Goal: Task Accomplishment & Management: Manage account settings

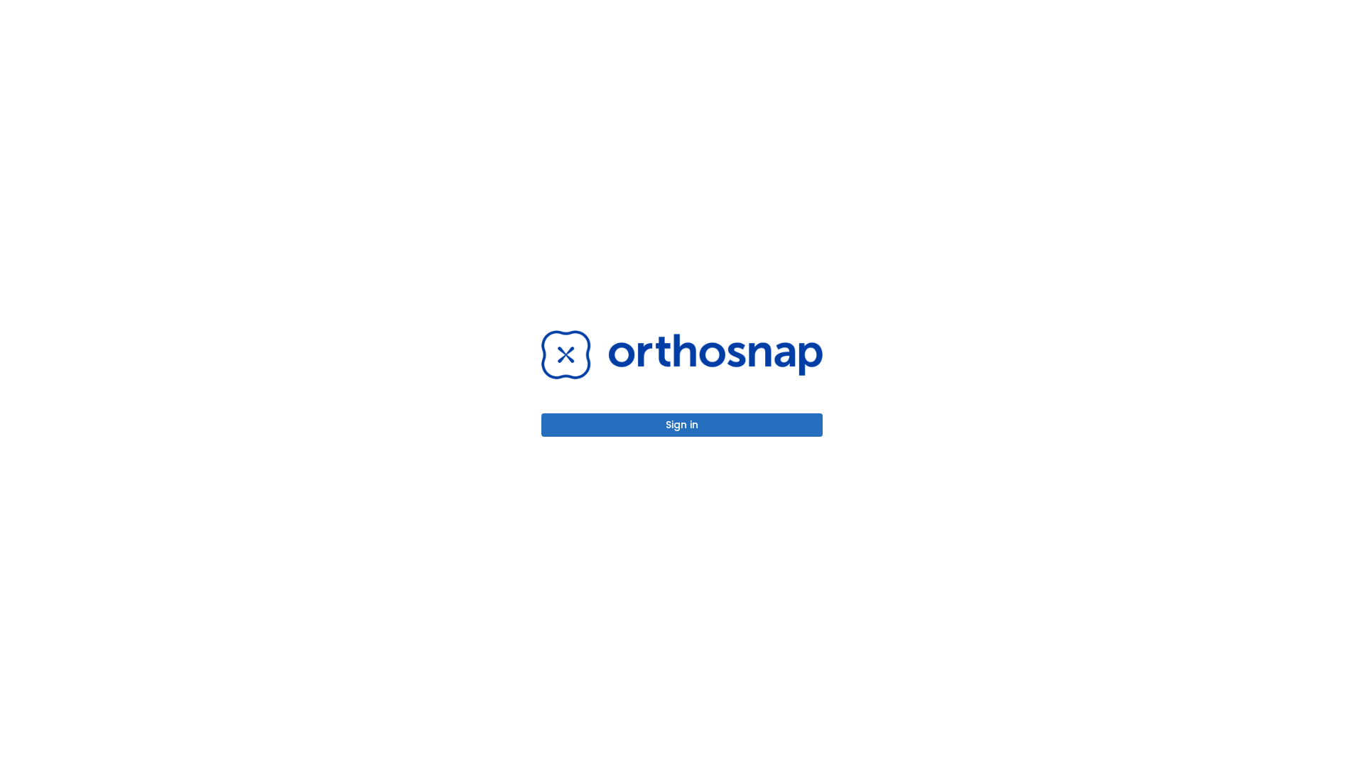
click at [682, 425] on button "Sign in" at bounding box center [681, 424] width 281 height 23
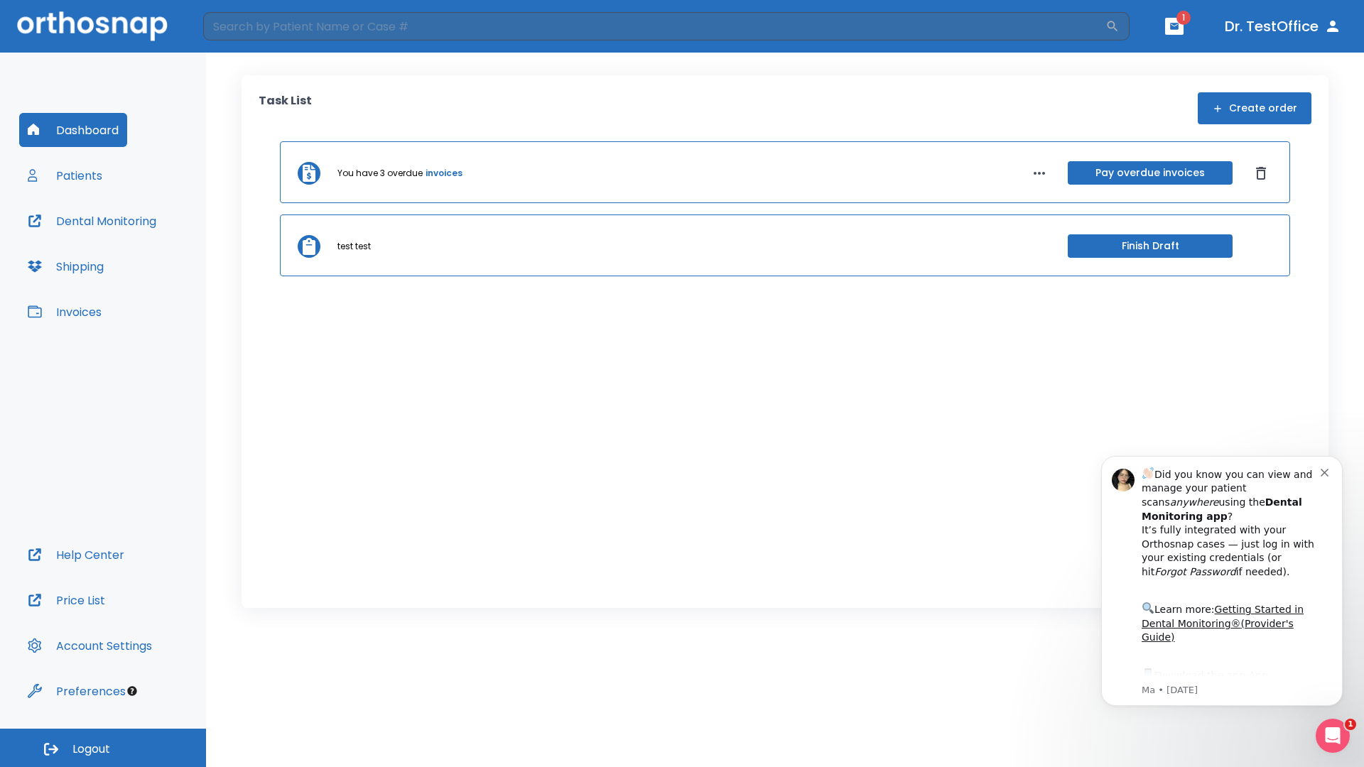
click at [103, 748] on span "Logout" at bounding box center [91, 750] width 38 height 16
